Goal: Task Accomplishment & Management: Manage account settings

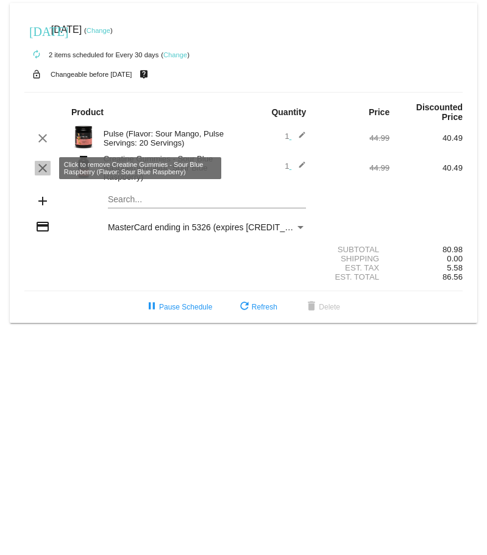
click at [42, 169] on mat-icon "clear" at bounding box center [42, 168] width 15 height 15
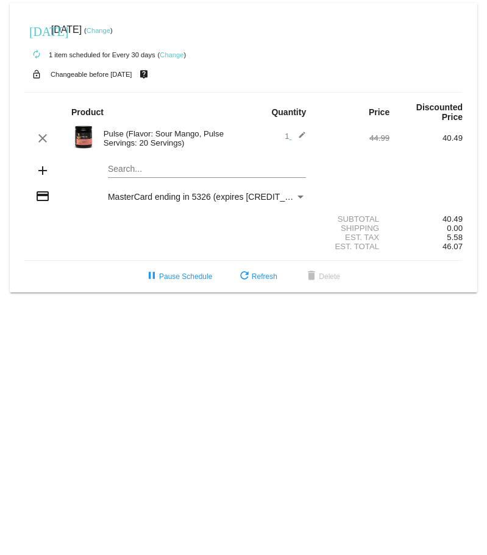
click at [124, 167] on mat-card "[DATE] [DATE] ( Change ) autorenew 1 item scheduled for Every 30 days ( Change …" at bounding box center [244, 148] width 468 height 290
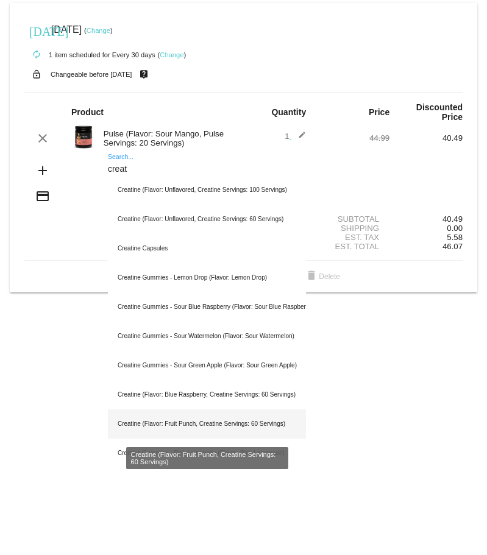
type input "creat"
click at [218, 419] on div "Creatine (Flavor: Fruit Punch, Creatine Servings: 60 Servings)" at bounding box center [207, 424] width 198 height 29
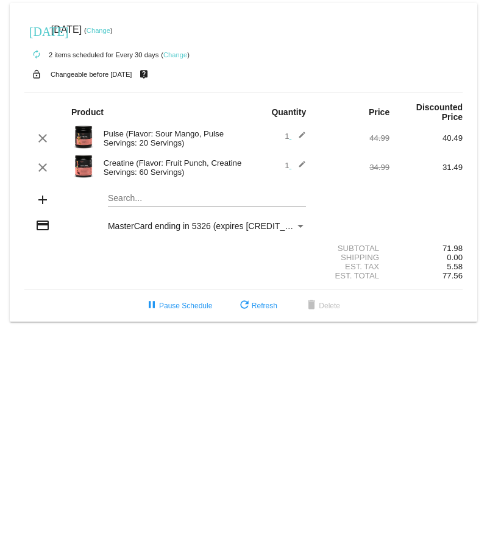
click at [117, 205] on div "Search..." at bounding box center [207, 195] width 198 height 24
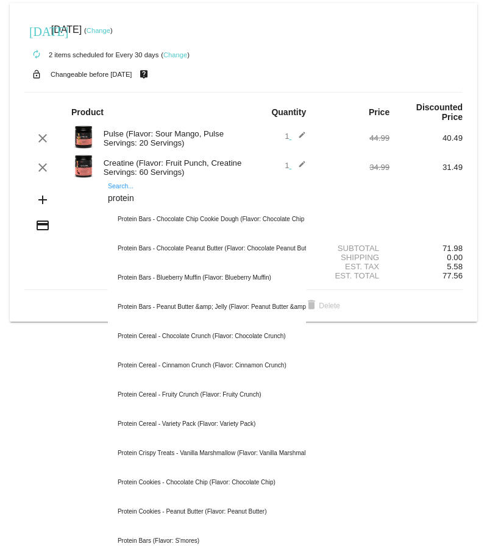
type input "protein"
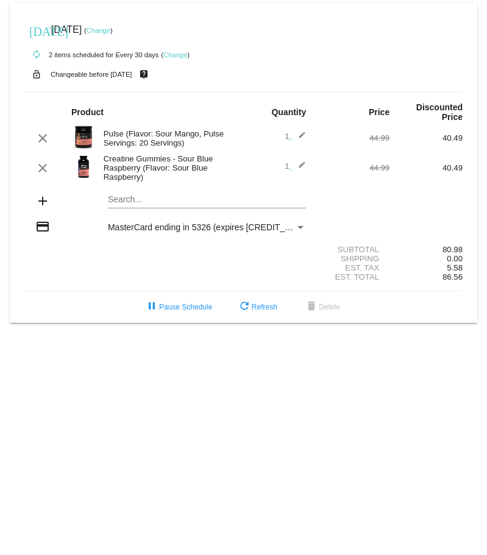
click at [167, 206] on div "Search..." at bounding box center [207, 197] width 198 height 24
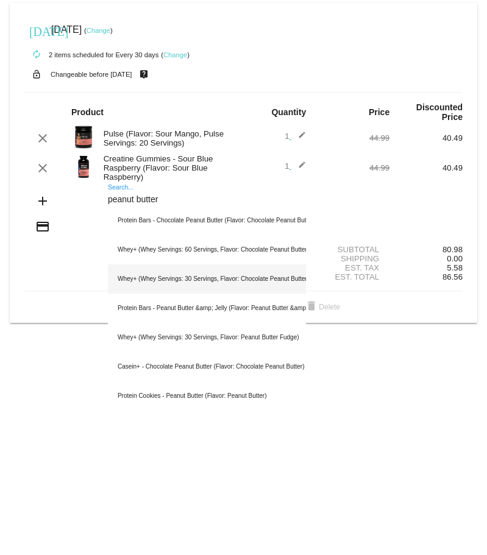
type input "peanut butter"
click at [235, 282] on div "Whey+ (Whey Servings: 30 Servings, Flavor: Chocolate Peanut Butter)" at bounding box center [207, 279] width 198 height 29
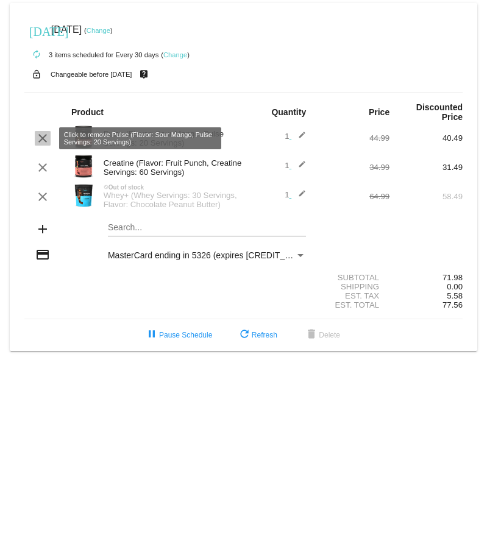
click at [40, 132] on mat-icon "clear" at bounding box center [42, 138] width 15 height 15
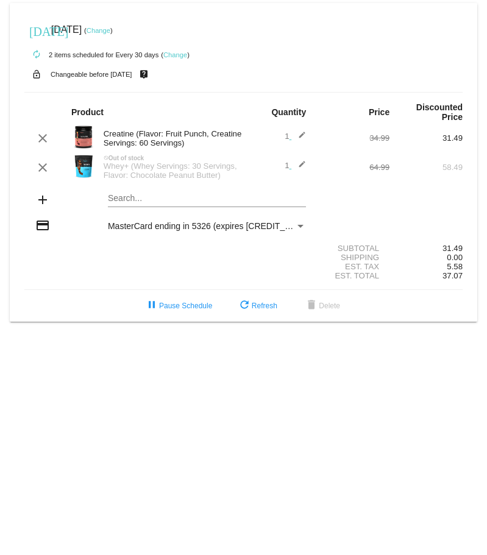
click at [124, 164] on div "Whey+ (Whey Servings: 30 Servings, Flavor: Chocolate Peanut Butter)" at bounding box center [171, 171] width 146 height 18
click at [124, 204] on div "Search..." at bounding box center [207, 195] width 198 height 24
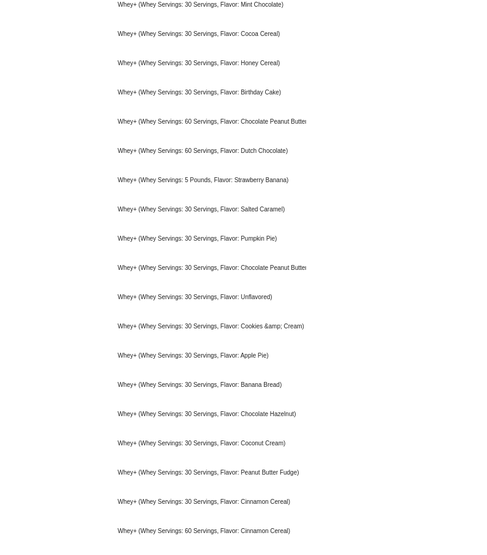
scroll to position [343, 0]
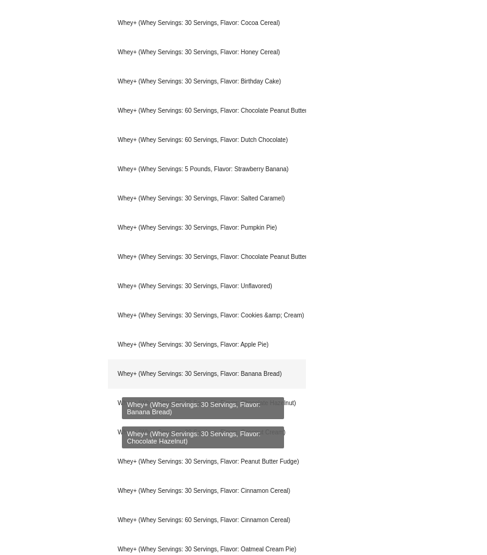
type input "whey"
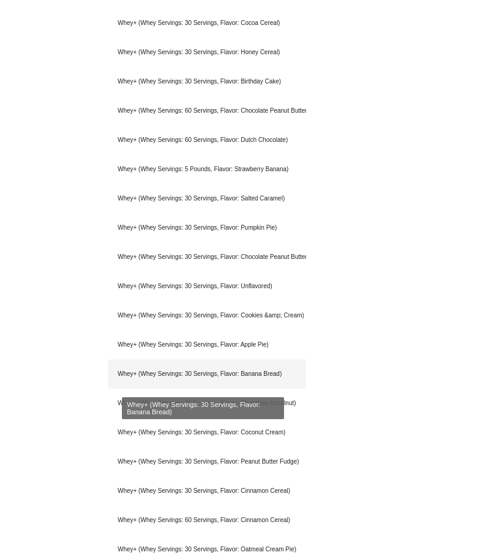
click at [240, 384] on div "Whey+ (Whey Servings: 30 Servings, Flavor: Banana Bread)" at bounding box center [207, 374] width 198 height 29
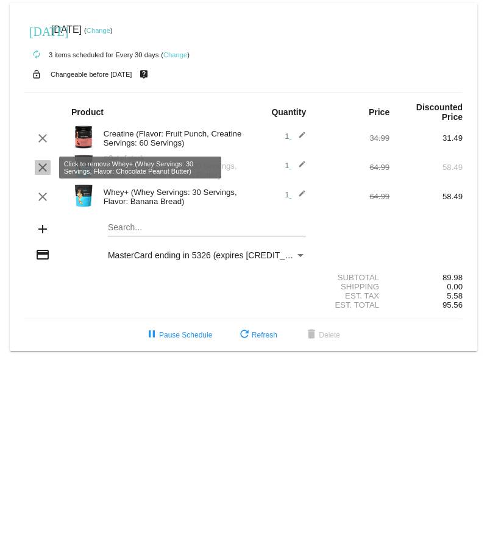
click at [46, 166] on mat-icon "clear" at bounding box center [42, 167] width 15 height 15
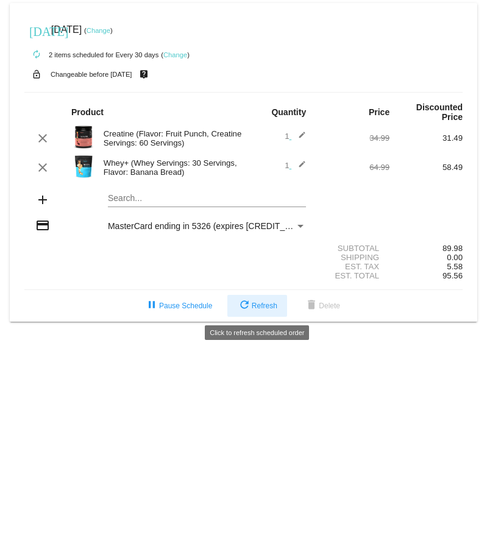
click at [263, 307] on span "refresh Refresh" at bounding box center [257, 306] width 40 height 9
